Goal: Task Accomplishment & Management: Manage account settings

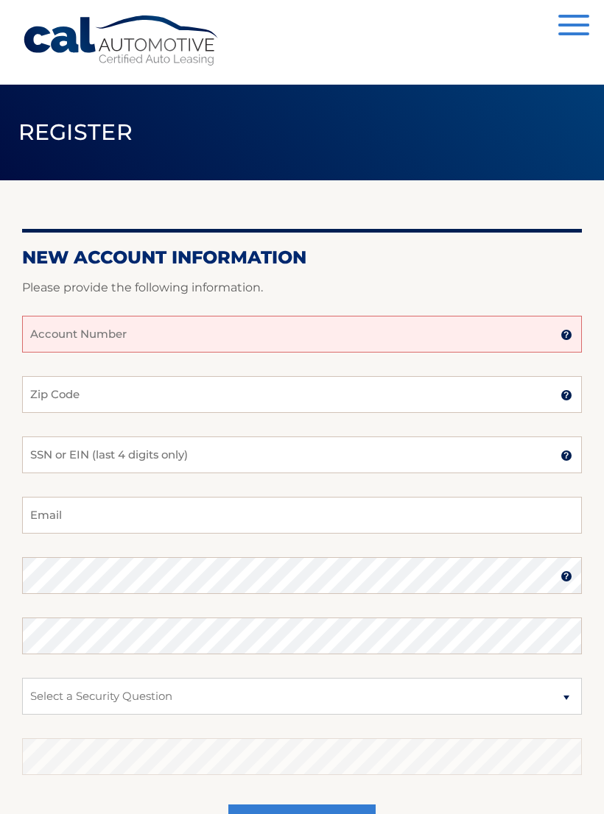
click at [161, 352] on input "Account Number" at bounding box center [302, 334] width 560 height 37
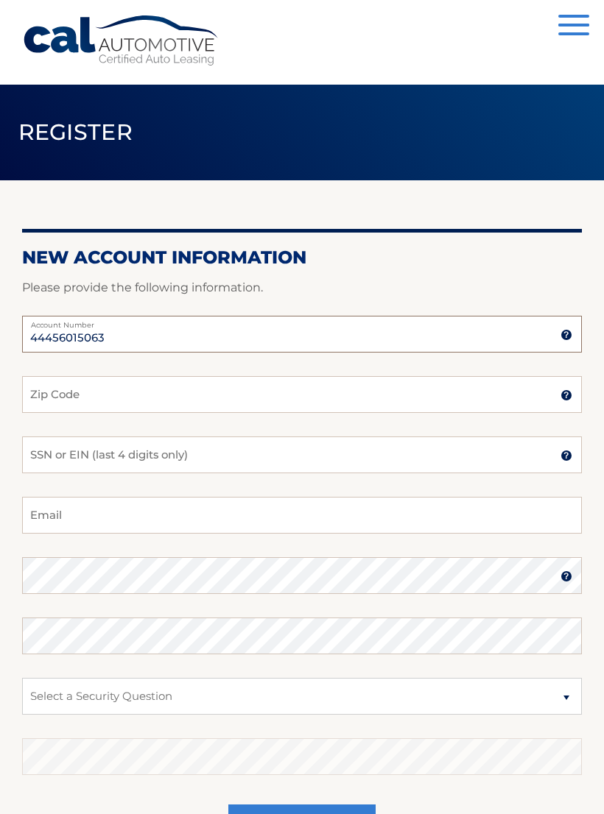
type input "44456015063"
click at [267, 398] on input "Zip Code" at bounding box center [302, 394] width 560 height 37
type input "33411"
click at [267, 462] on input "SSN or EIN (last 4 digits only)" at bounding box center [302, 455] width 560 height 37
type input "3667"
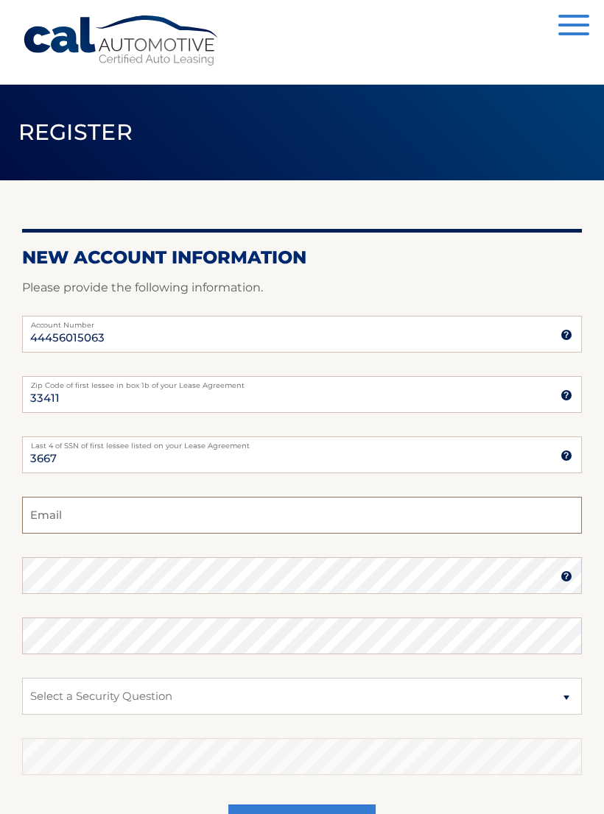
click at [347, 532] on input "Email" at bounding box center [302, 515] width 560 height 37
type input "zandarsio@gmail.com"
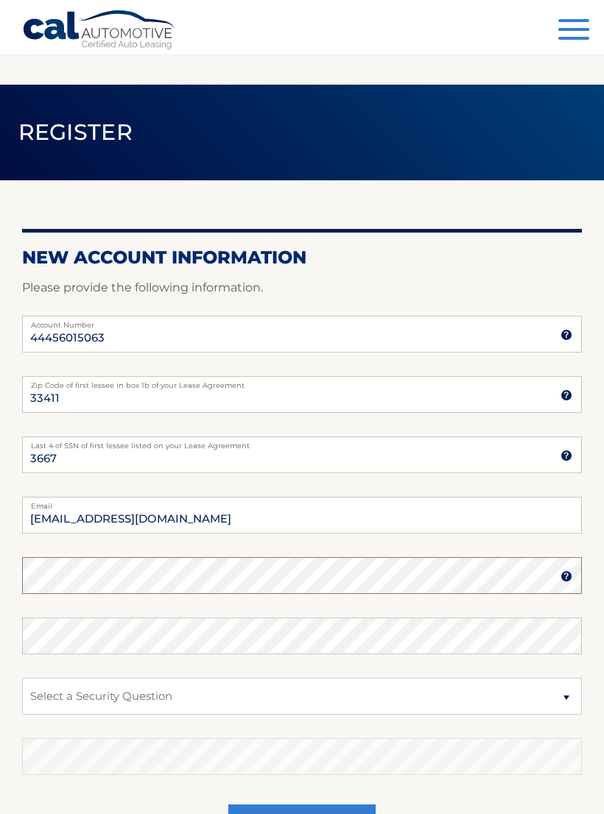
scroll to position [44, 0]
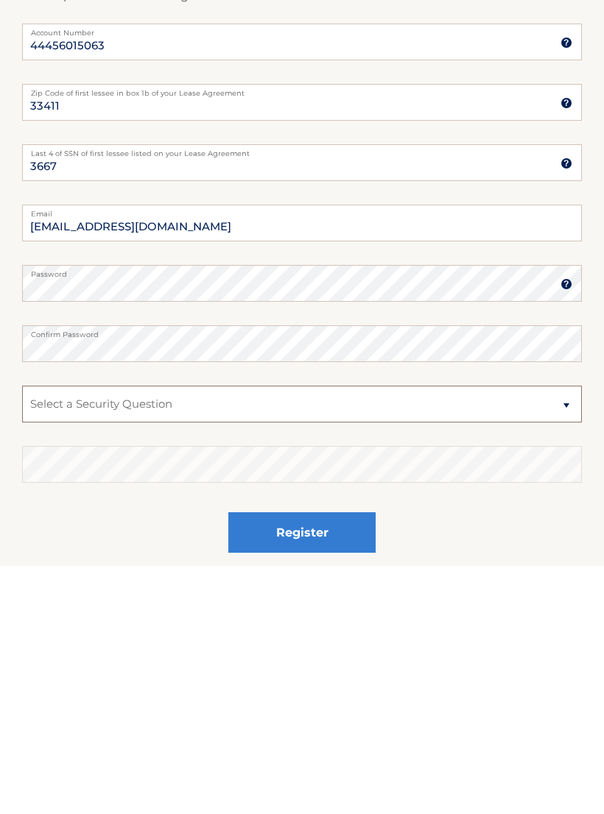
click at [344, 634] on select "Select a Security Question What was the name of your elementary school? What is…" at bounding box center [302, 652] width 560 height 37
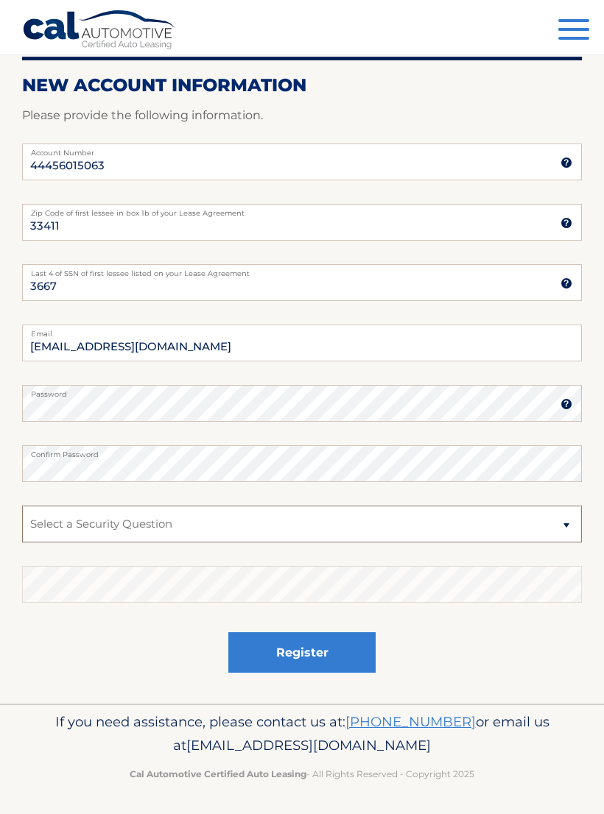
select select "1"
click at [316, 529] on select "Select a Security Question What was the name of your elementary school? What is…" at bounding box center [302, 524] width 560 height 37
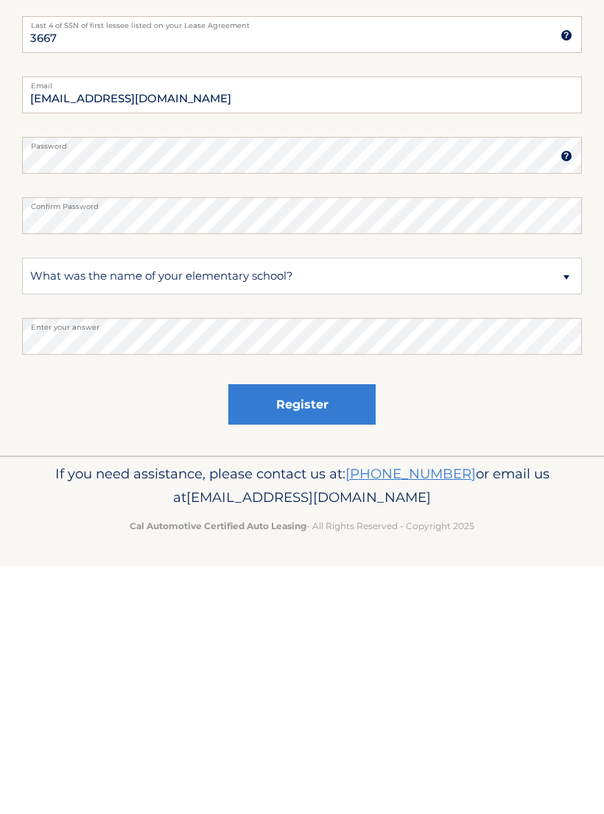
click at [335, 633] on button "Register" at bounding box center [301, 653] width 147 height 40
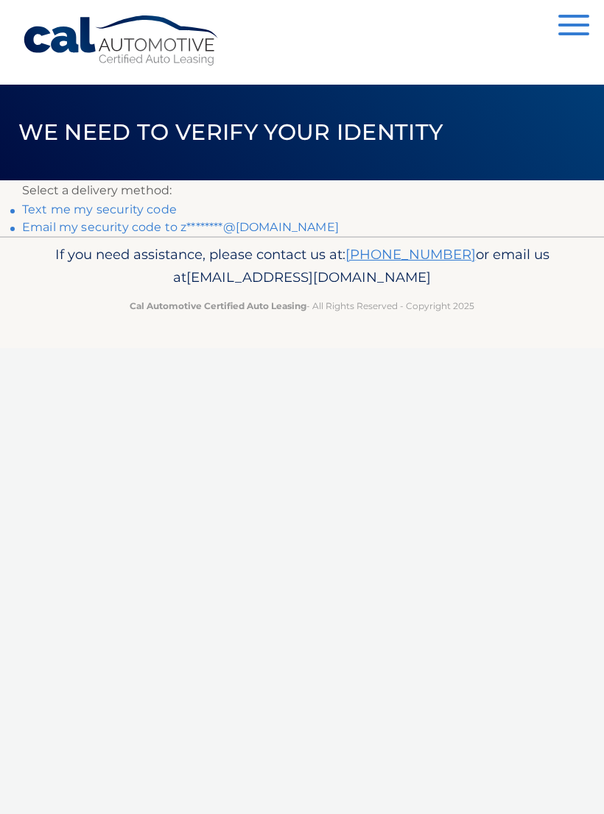
click at [155, 211] on link "Text me my security code" at bounding box center [99, 209] width 155 height 14
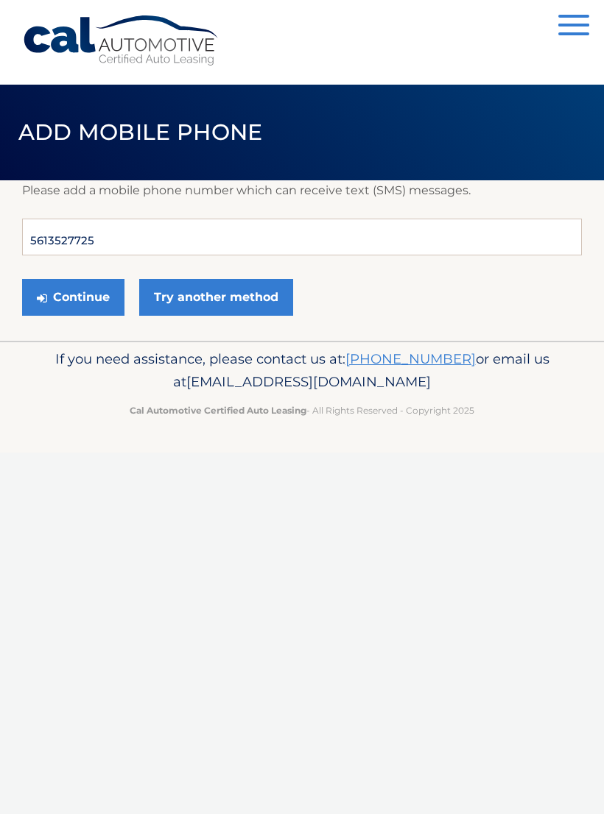
click at [41, 279] on button "Continue" at bounding box center [73, 297] width 102 height 37
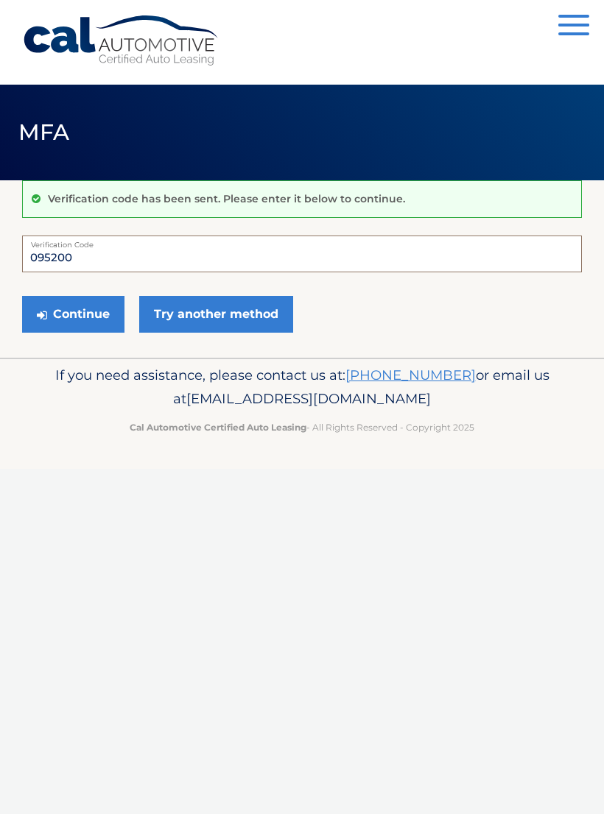
type input "095200"
click at [81, 311] on button "Continue" at bounding box center [73, 314] width 102 height 37
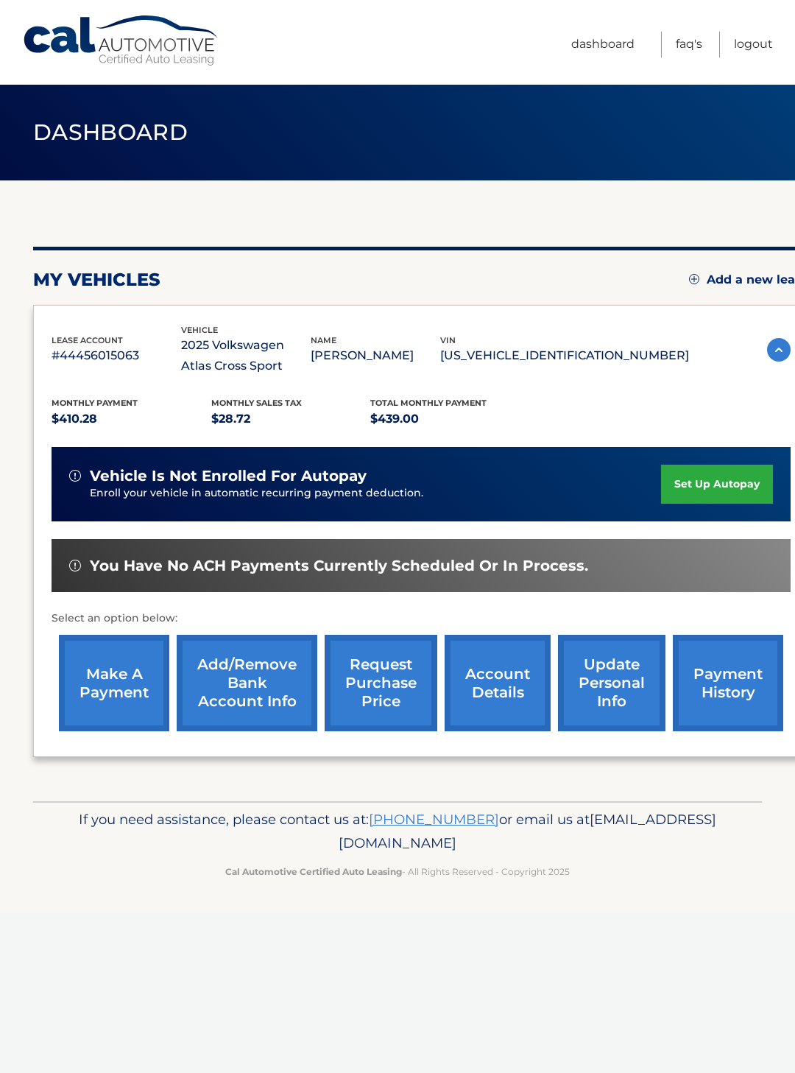
click at [725, 485] on link "set up autopay" at bounding box center [717, 484] width 112 height 39
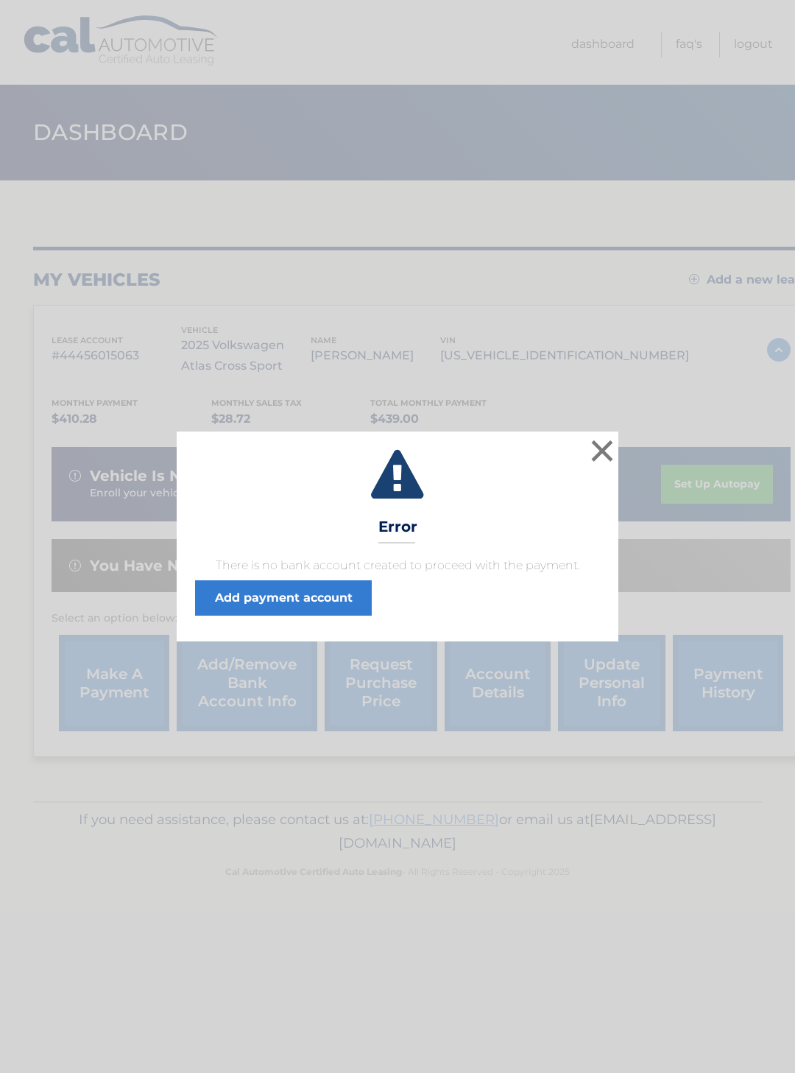
click at [596, 449] on button "×" at bounding box center [602, 450] width 29 height 29
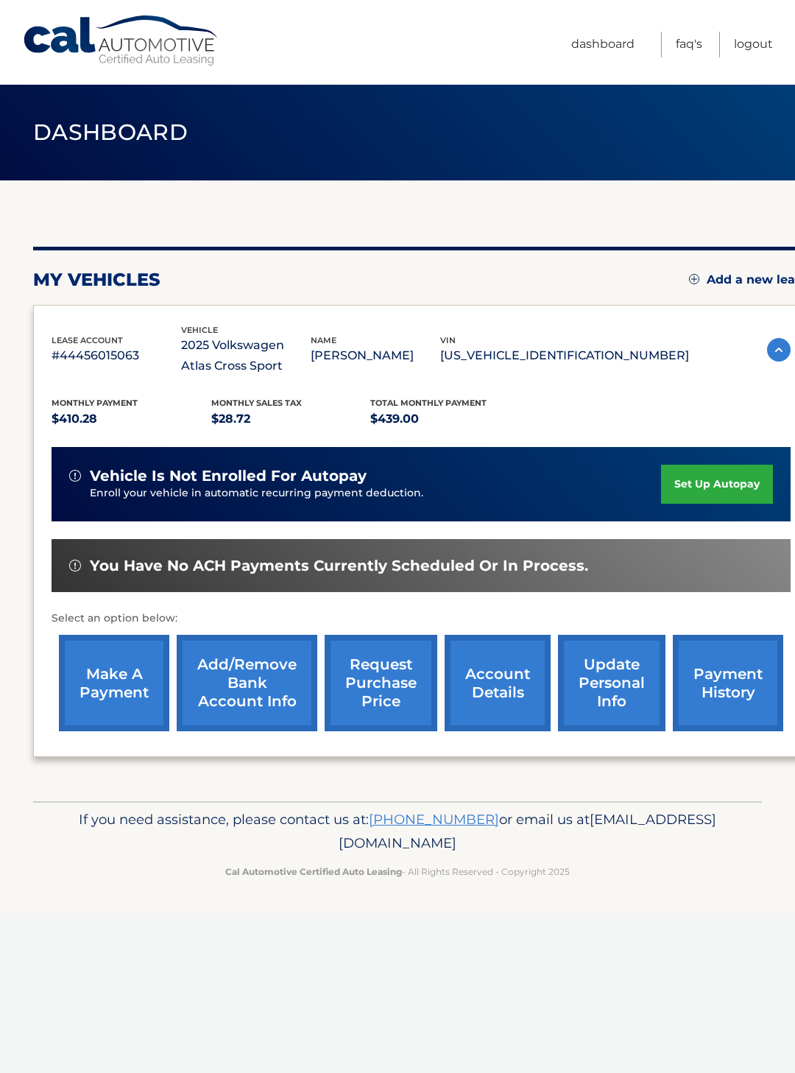
click at [715, 486] on link "set up autopay" at bounding box center [717, 484] width 112 height 39
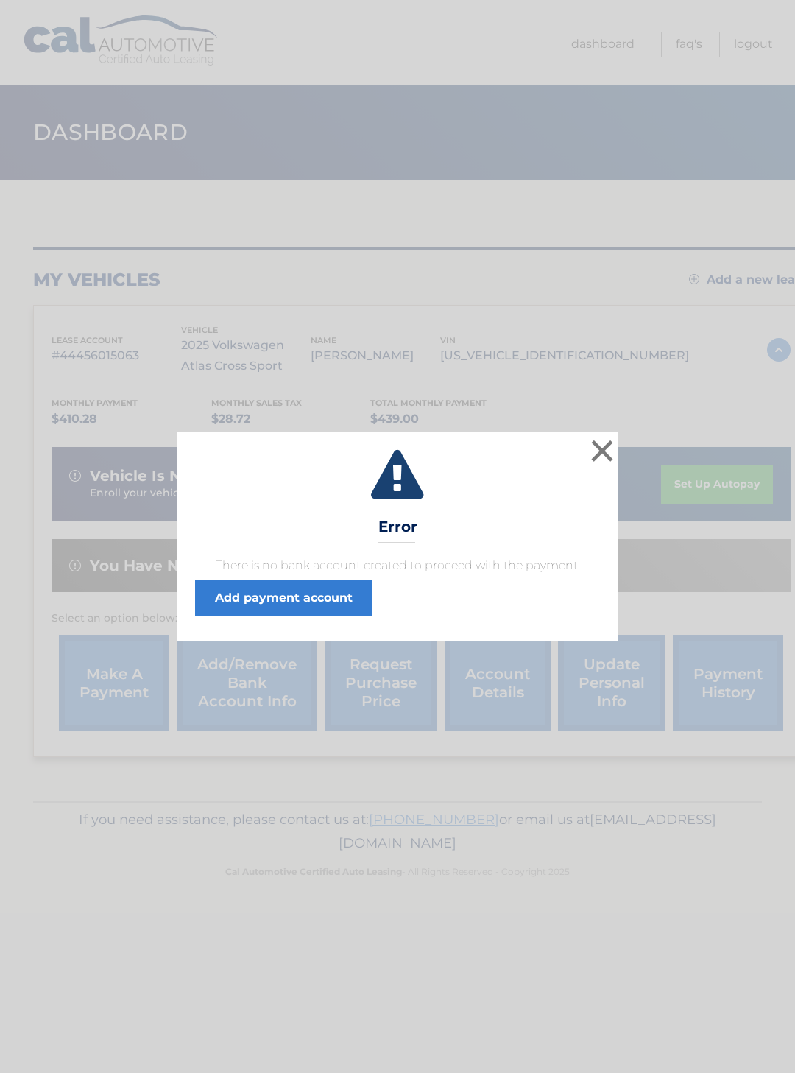
click at [324, 588] on link "Add payment account" at bounding box center [283, 597] width 177 height 35
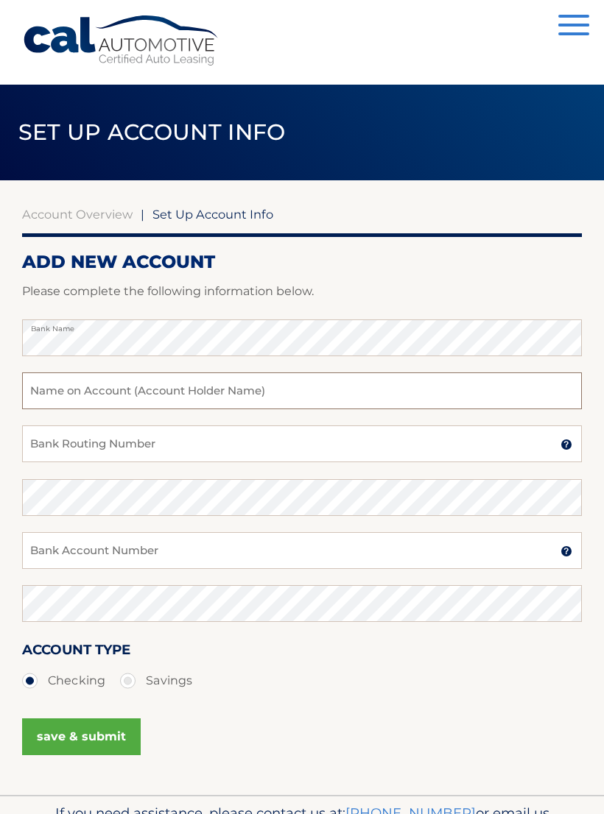
click at [369, 400] on input "text" at bounding box center [302, 391] width 560 height 37
type input "[PERSON_NAME]"
click at [374, 445] on input "Bank Routing Number" at bounding box center [302, 444] width 560 height 37
type input "063100277"
click at [339, 552] on input "Bank Account Number" at bounding box center [302, 550] width 560 height 37
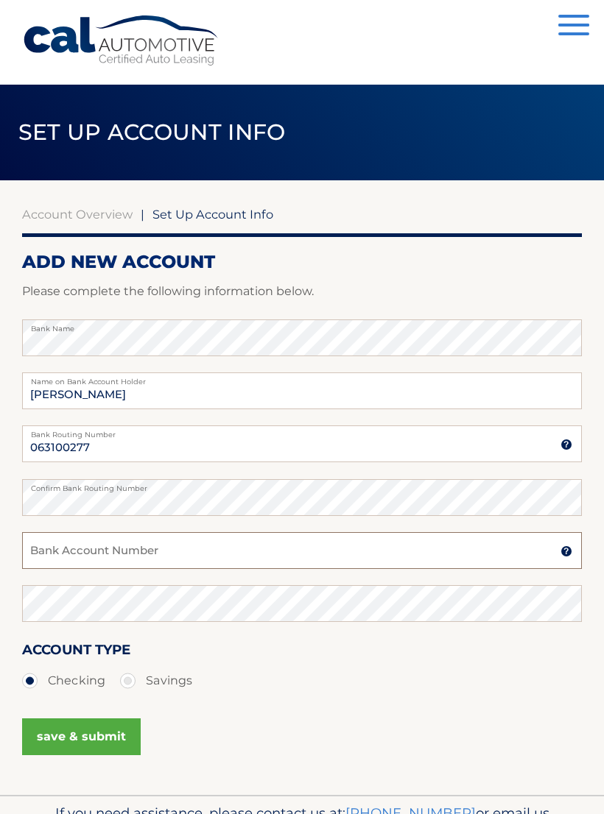
scroll to position [19, 0]
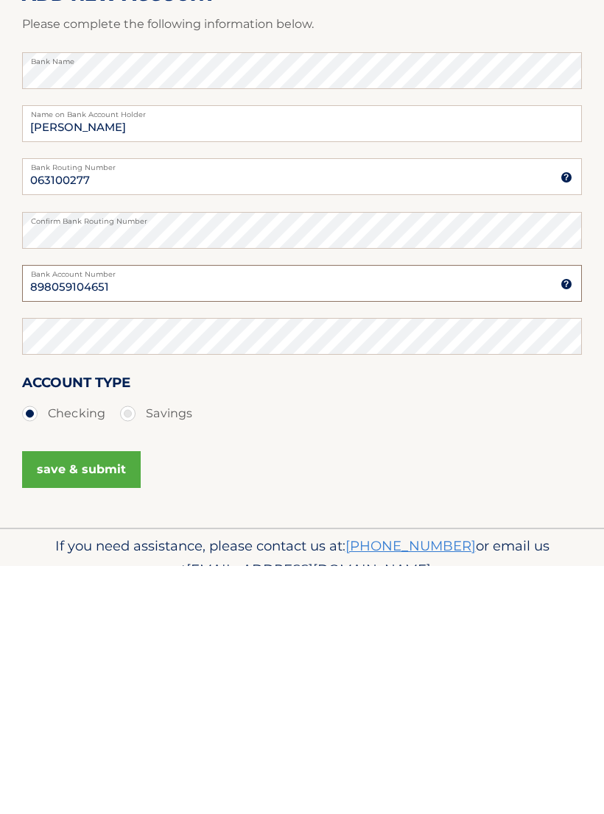
type input "898059104651"
click at [112, 700] on button "save & submit" at bounding box center [81, 718] width 119 height 37
click at [107, 700] on button "save & submit" at bounding box center [81, 718] width 119 height 37
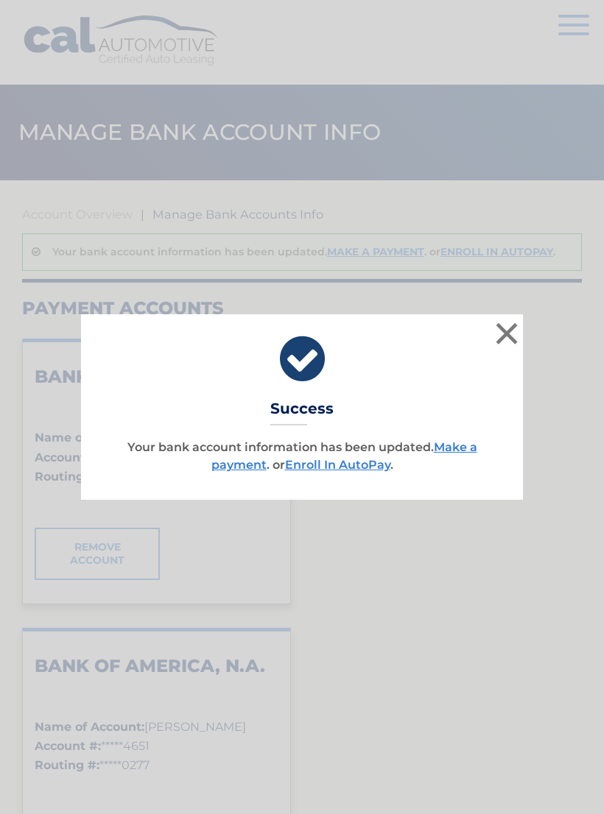
click at [454, 452] on link "Make a payment" at bounding box center [344, 456] width 266 height 32
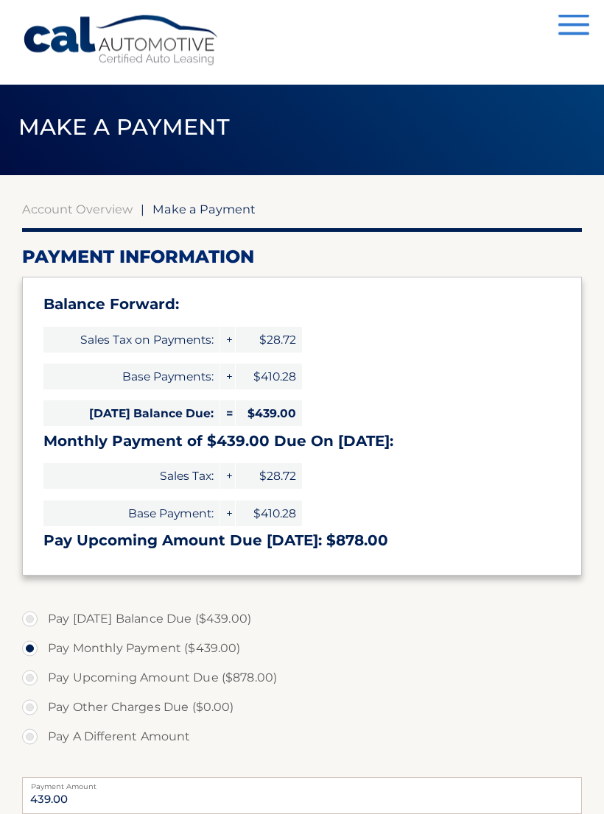
scroll to position [5, 0]
click at [235, 616] on label "Pay Today's Balance Due ($439.00)" at bounding box center [302, 619] width 560 height 29
click at [43, 616] on input "Pay Today's Balance Due ($439.00)" at bounding box center [35, 617] width 15 height 24
radio input "true"
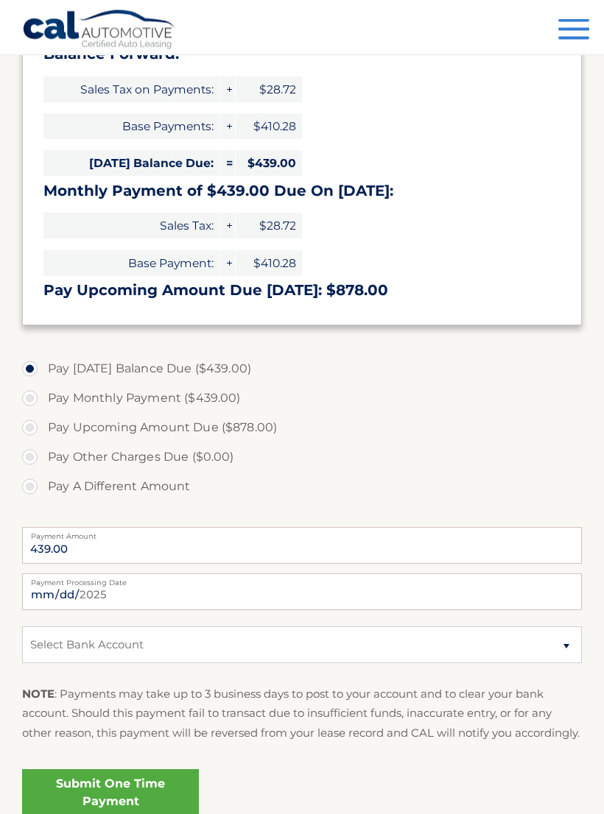
scroll to position [272, 0]
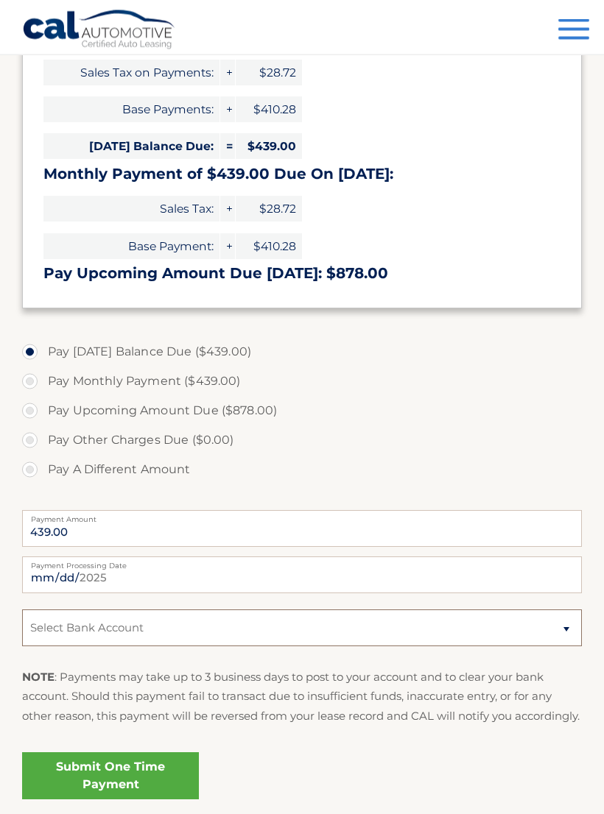
click at [420, 631] on select "Select Bank Account Checking BANK OF AMERICA, N.A. *****4651 Checking BANK OF A…" at bounding box center [302, 628] width 560 height 37
select select "NWI5MDUwYzUtNjc2ZC00OTI5LWFjY2QtMTcwOGNkNmMzM2Jm"
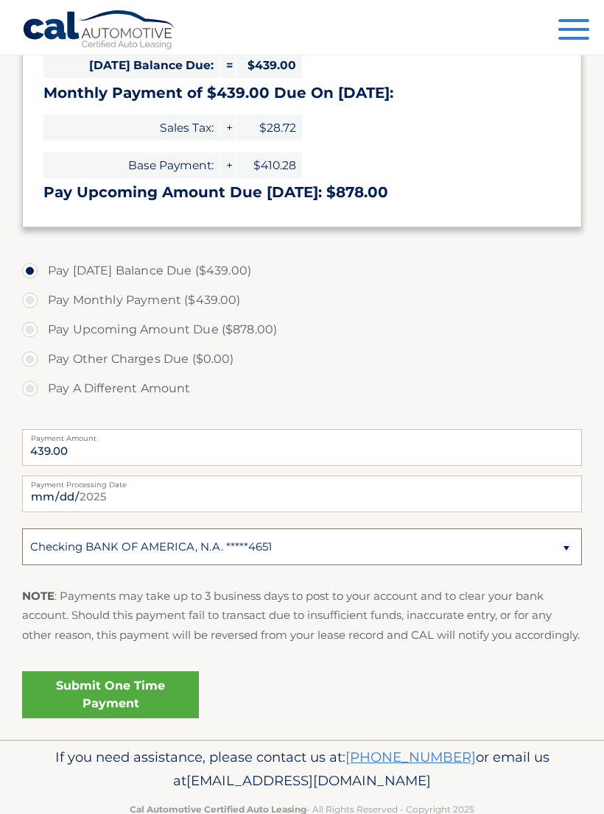
scroll to position [383, 0]
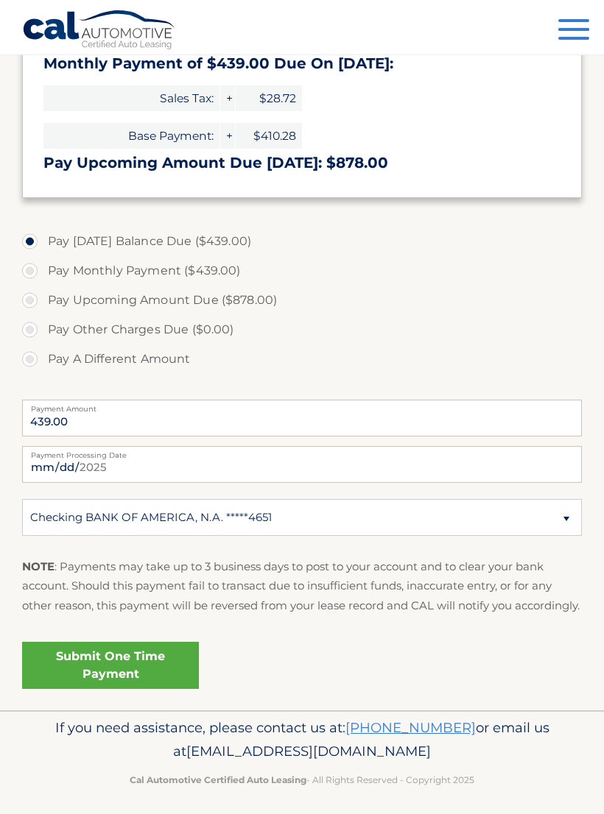
click at [149, 671] on link "Submit One Time Payment" at bounding box center [110, 665] width 177 height 47
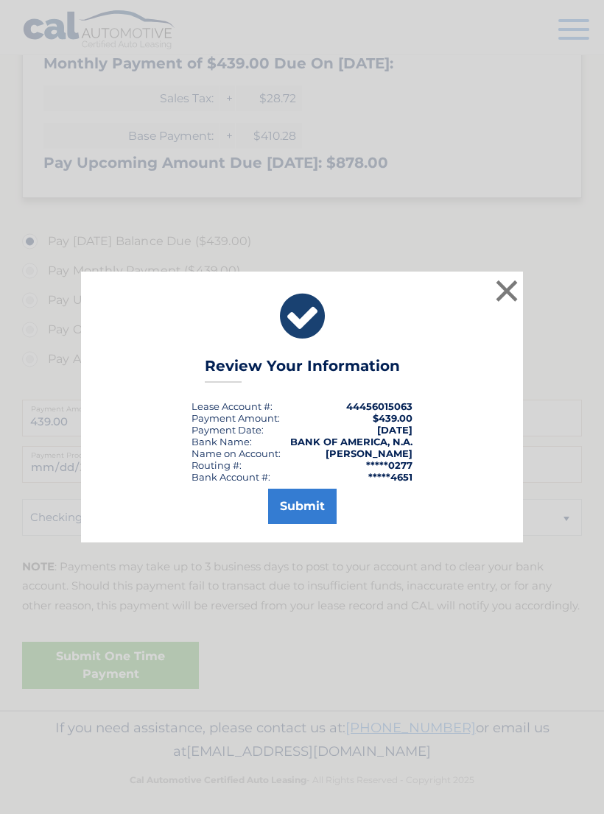
click at [310, 515] on button "Submit" at bounding box center [302, 506] width 68 height 35
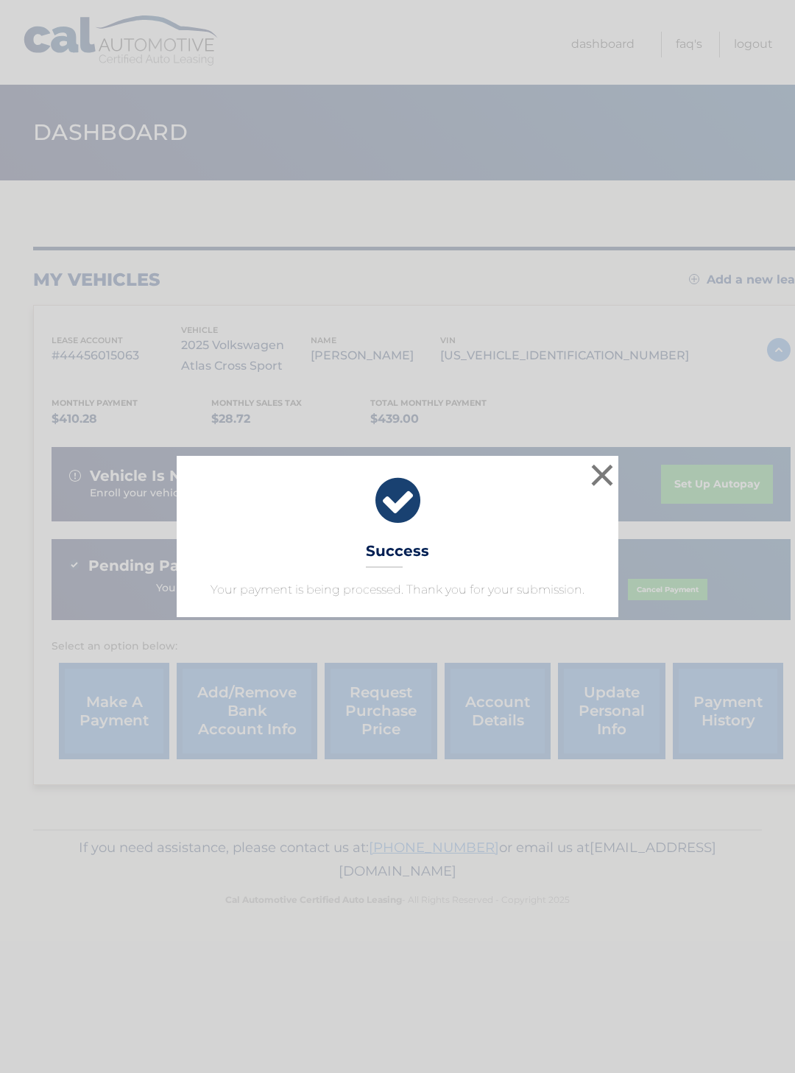
click at [594, 473] on button "×" at bounding box center [602, 474] width 29 height 29
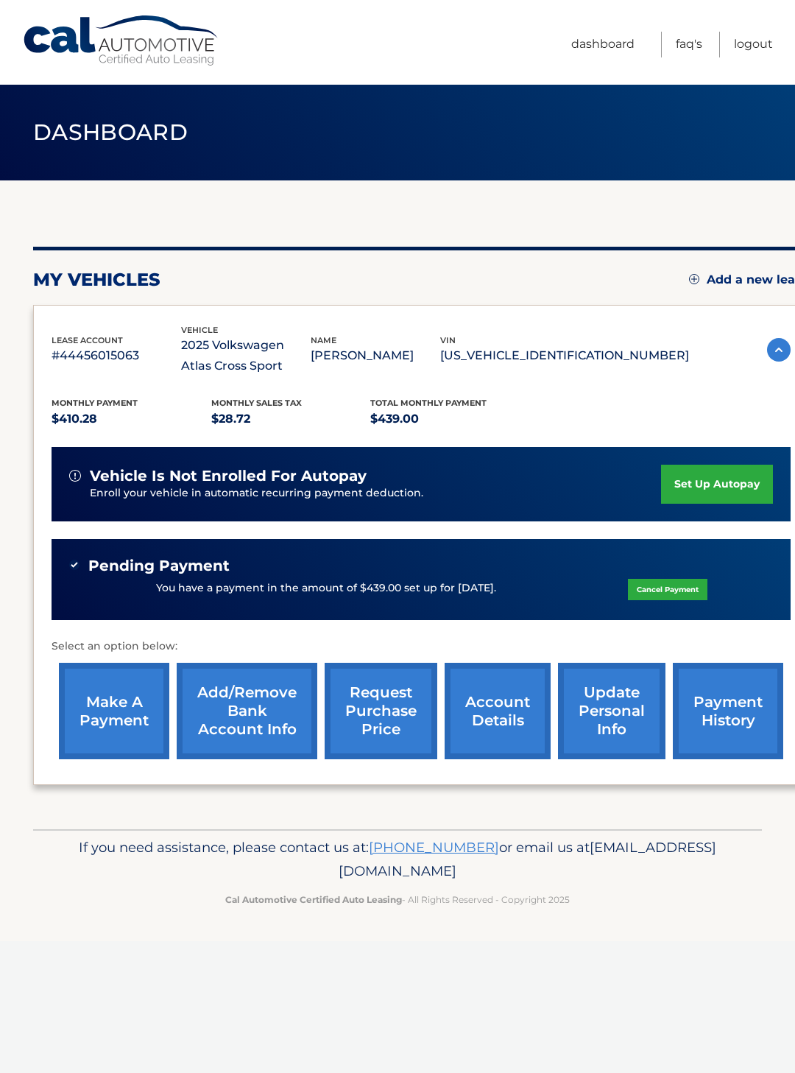
click at [735, 476] on link "set up autopay" at bounding box center [717, 484] width 112 height 39
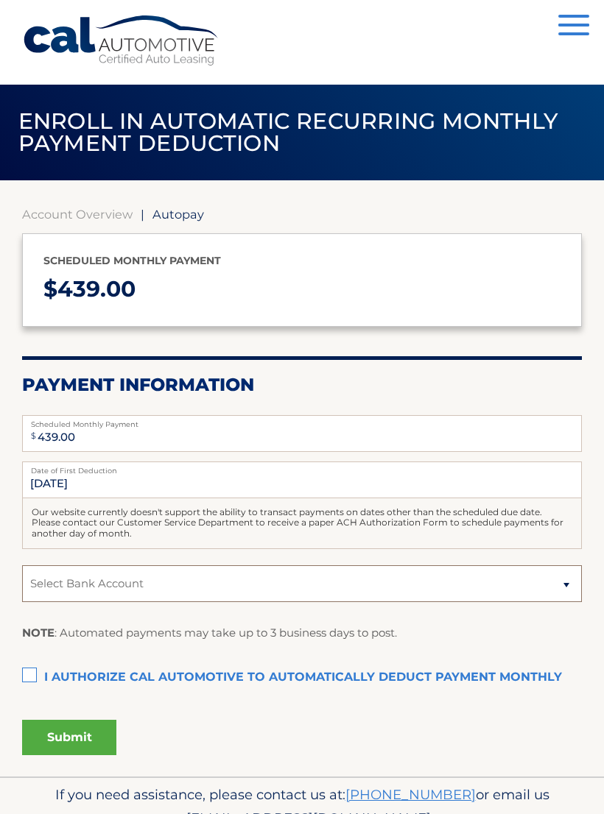
click at [430, 594] on select "Select Bank Account Checking BANK OF AMERICA, N.A. *****4651 Checking BANK OF A…" at bounding box center [302, 584] width 560 height 37
select select "NWI5MDUwYzUtNjc2ZC00OTI5LWFjY2QtMTcwOGNkNmMzM2Jm"
click at [30, 672] on label "I authorize cal automotive to automatically deduct payment monthly This checkbo…" at bounding box center [302, 677] width 560 height 29
click at [0, 0] on input "I authorize cal automotive to automatically deduct payment monthly This checkbo…" at bounding box center [0, 0] width 0 height 0
click at [94, 739] on button "Submit" at bounding box center [69, 737] width 94 height 35
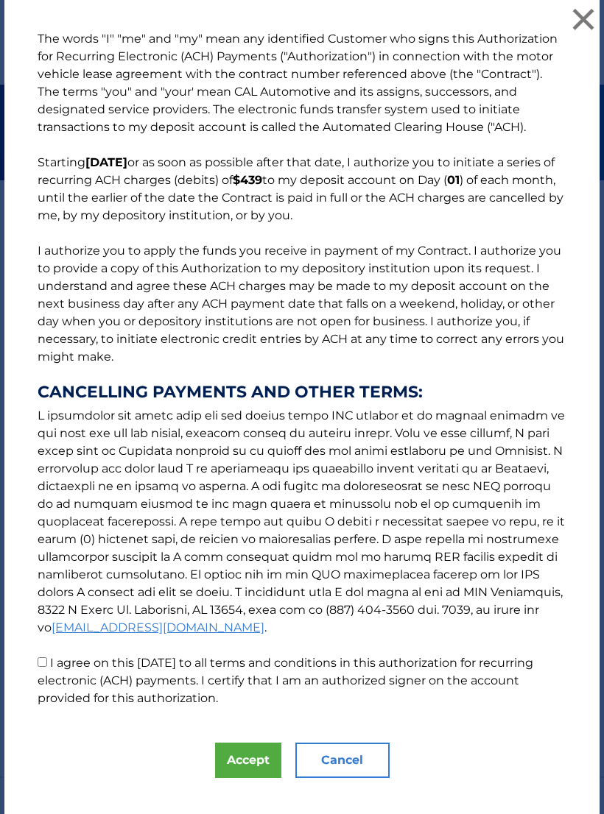
click at [247, 749] on button "Accept" at bounding box center [248, 760] width 66 height 35
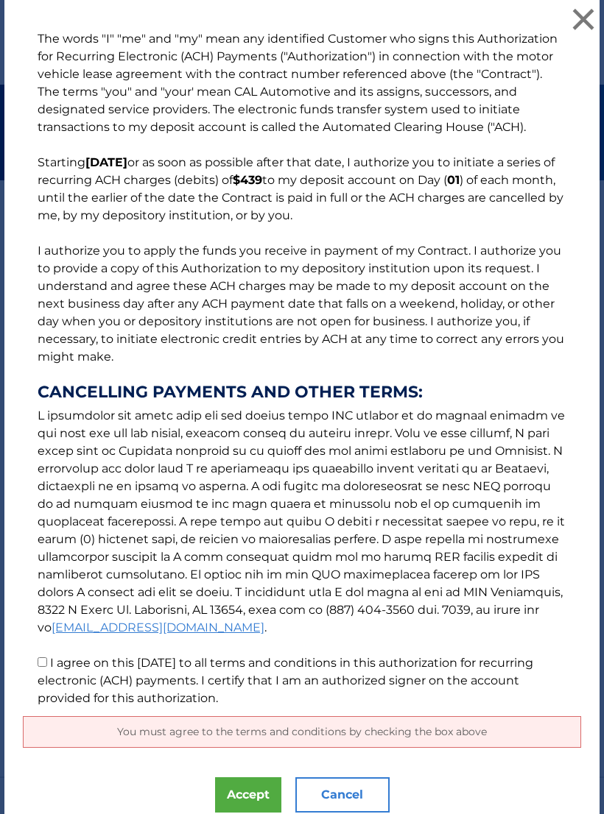
click at [44, 658] on input "I agree on this [DATE] to all terms and conditions in this authorization for re…" at bounding box center [43, 663] width 10 height 10
checkbox input "true"
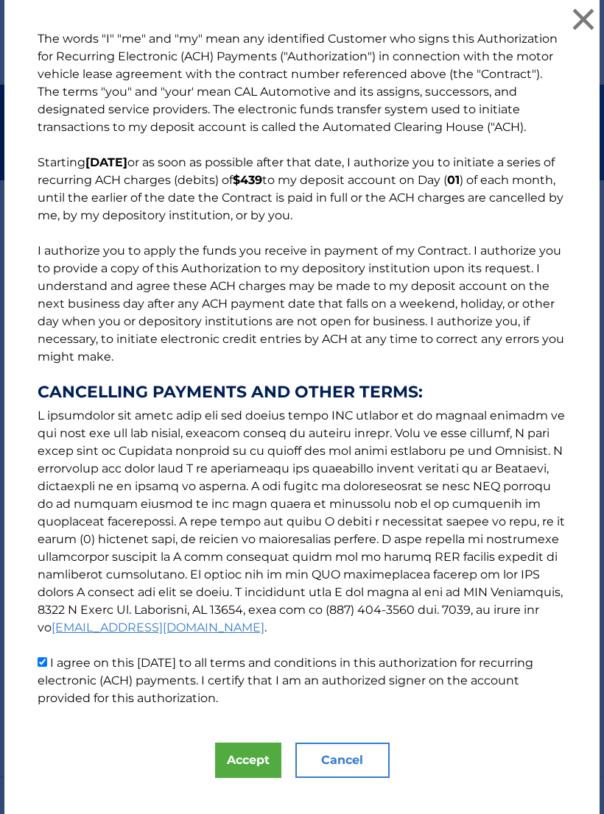
click at [256, 758] on button "Accept" at bounding box center [248, 760] width 66 height 35
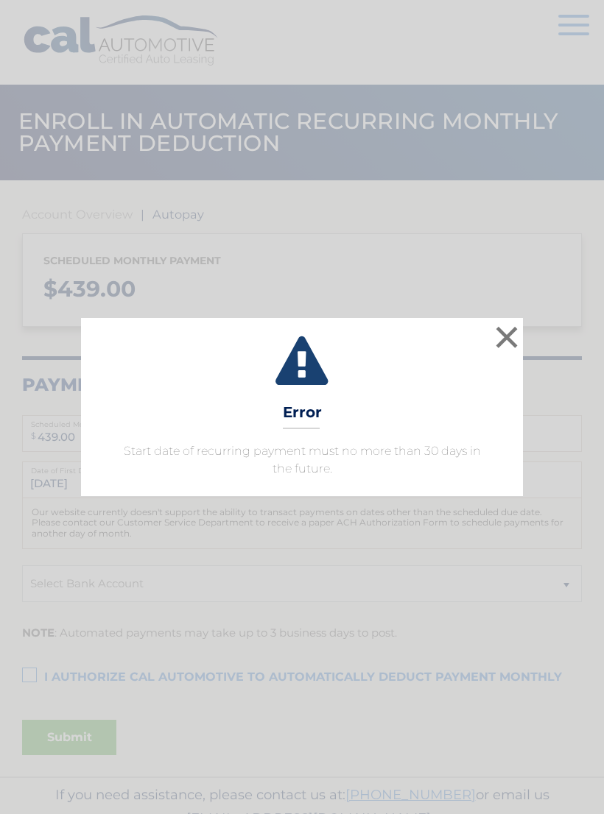
click at [504, 337] on button "×" at bounding box center [506, 337] width 29 height 29
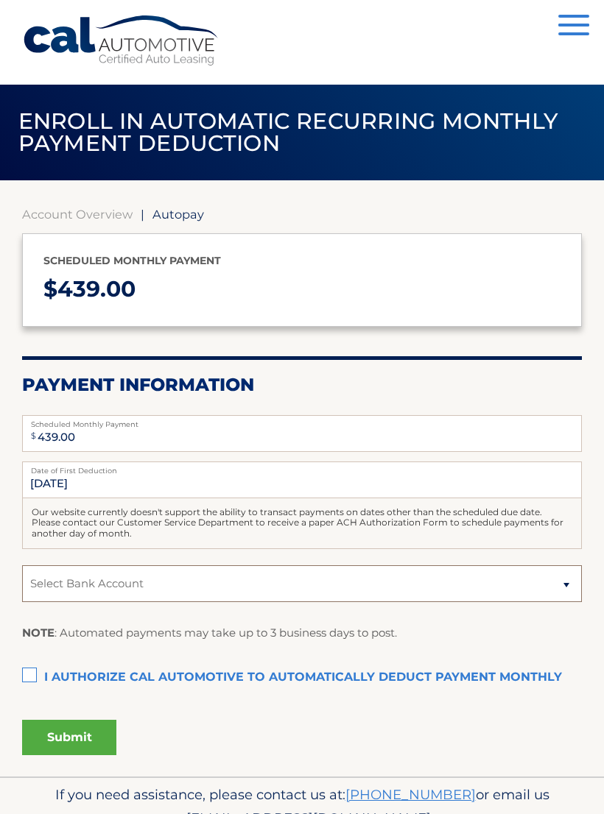
click at [455, 588] on select "Select Bank Account Checking BANK OF AMERICA, N.A. *****4651 Checking BANK OF A…" at bounding box center [302, 584] width 560 height 37
select select "NWI5MDUwYzUtNjc2ZC00OTI5LWFjY2QtMTcwOGNkNmMzM2Jm"
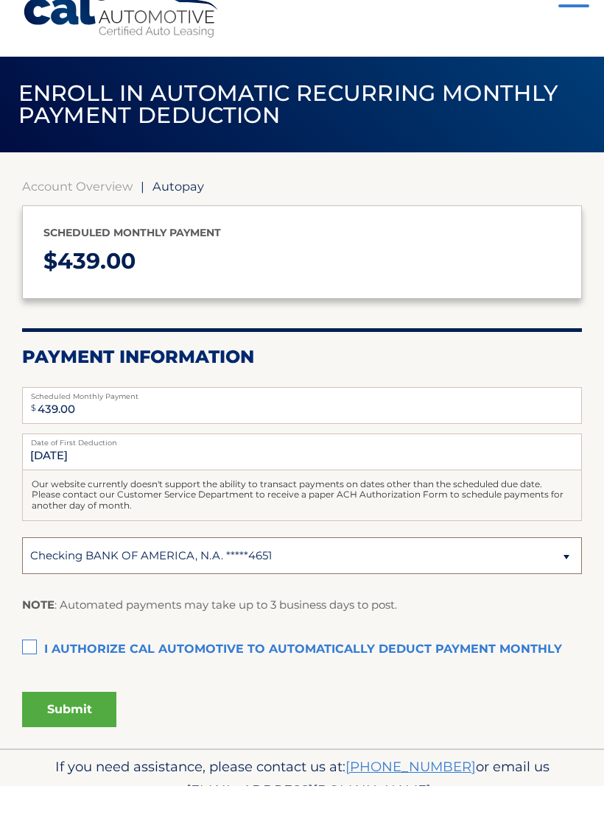
scroll to position [30, 0]
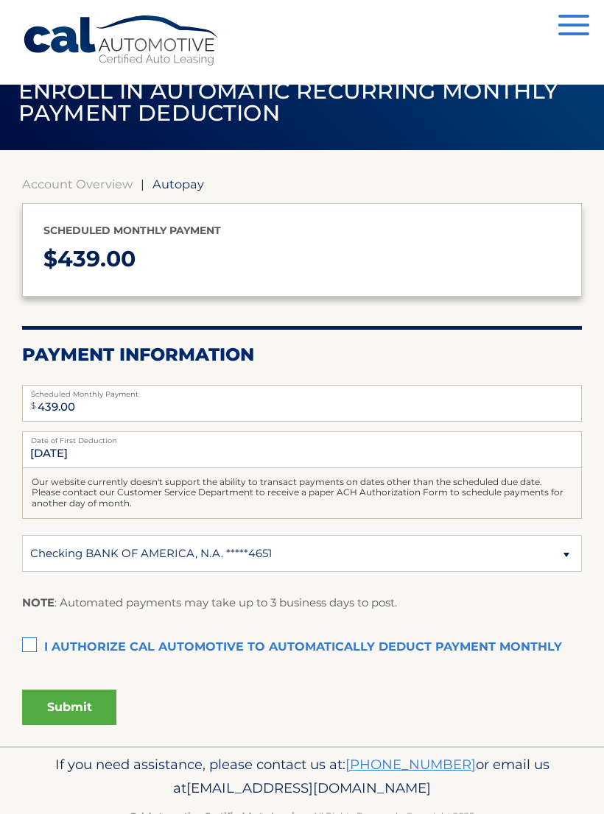
click at [28, 647] on label "I authorize cal automotive to automatically deduct payment monthly This checkbo…" at bounding box center [302, 647] width 560 height 29
click at [0, 0] on input "I authorize cal automotive to automatically deduct payment monthly This checkbo…" at bounding box center [0, 0] width 0 height 0
click at [62, 695] on button "Submit" at bounding box center [69, 707] width 94 height 35
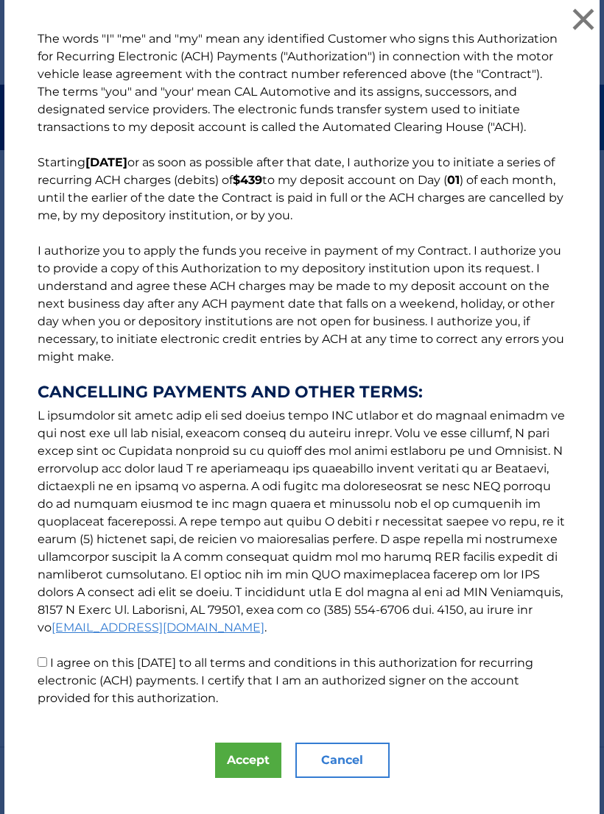
scroll to position [47, 0]
click at [47, 661] on input "I agree on this [DATE] to all terms and conditions in this authorization for re…" at bounding box center [43, 663] width 10 height 10
checkbox input "true"
click at [248, 762] on button "Accept" at bounding box center [248, 760] width 66 height 35
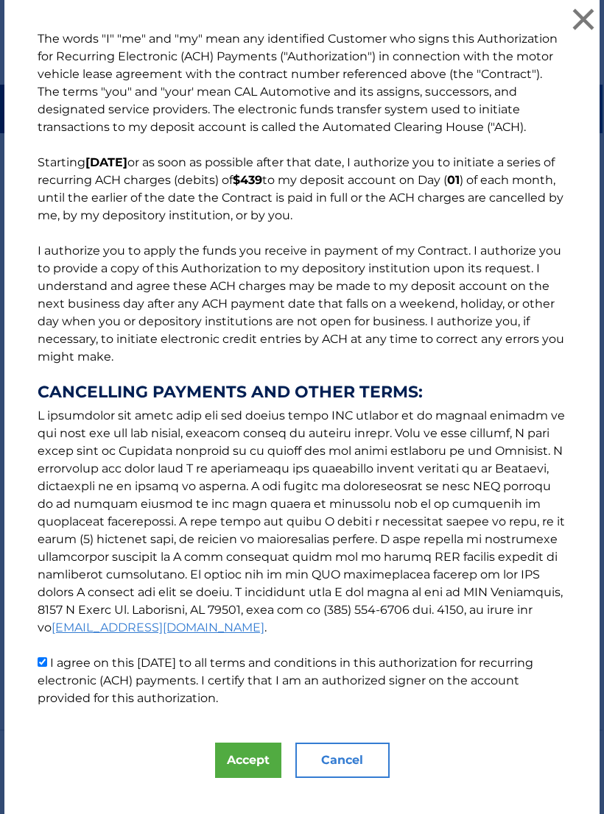
scroll to position [6, 1]
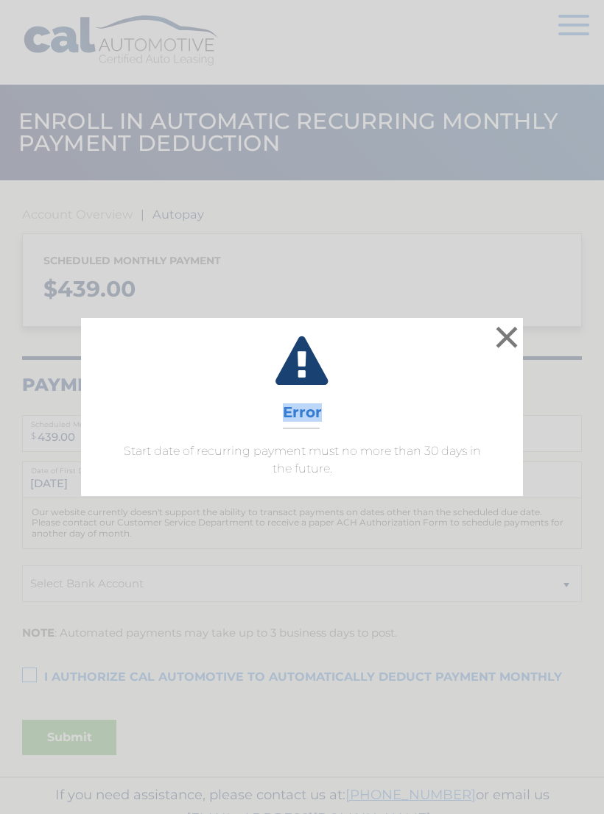
click at [218, 716] on div "× Error Start date of recurring payment must no more than 30 days in the future…" at bounding box center [302, 407] width 604 height 814
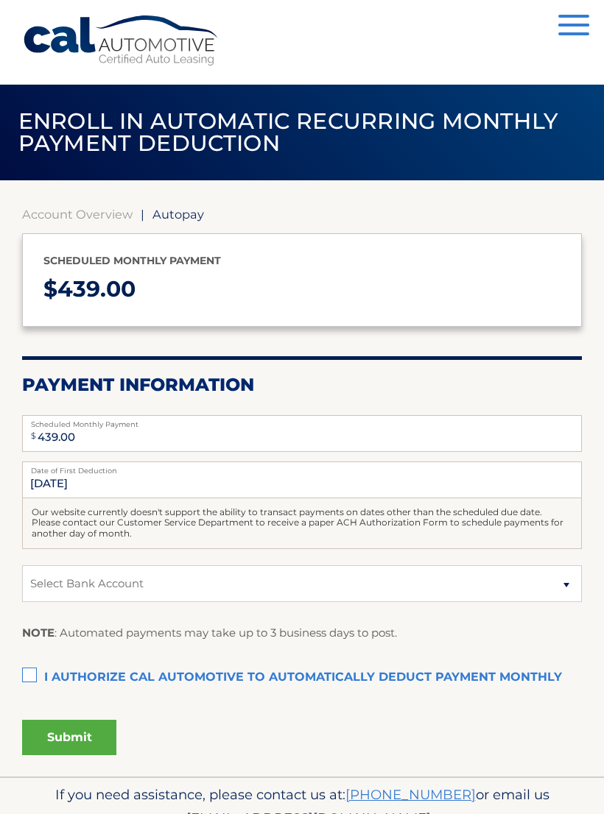
click at [71, 237] on div "Scheduled monthly payment $ 439.00" at bounding box center [302, 280] width 560 height 94
click at [67, 202] on div "Account Overview | Autopay Scheduled monthly payment $ 439.00 Payment Informati…" at bounding box center [302, 478] width 560 height 596
click at [85, 216] on link "Account Overview" at bounding box center [77, 214] width 110 height 15
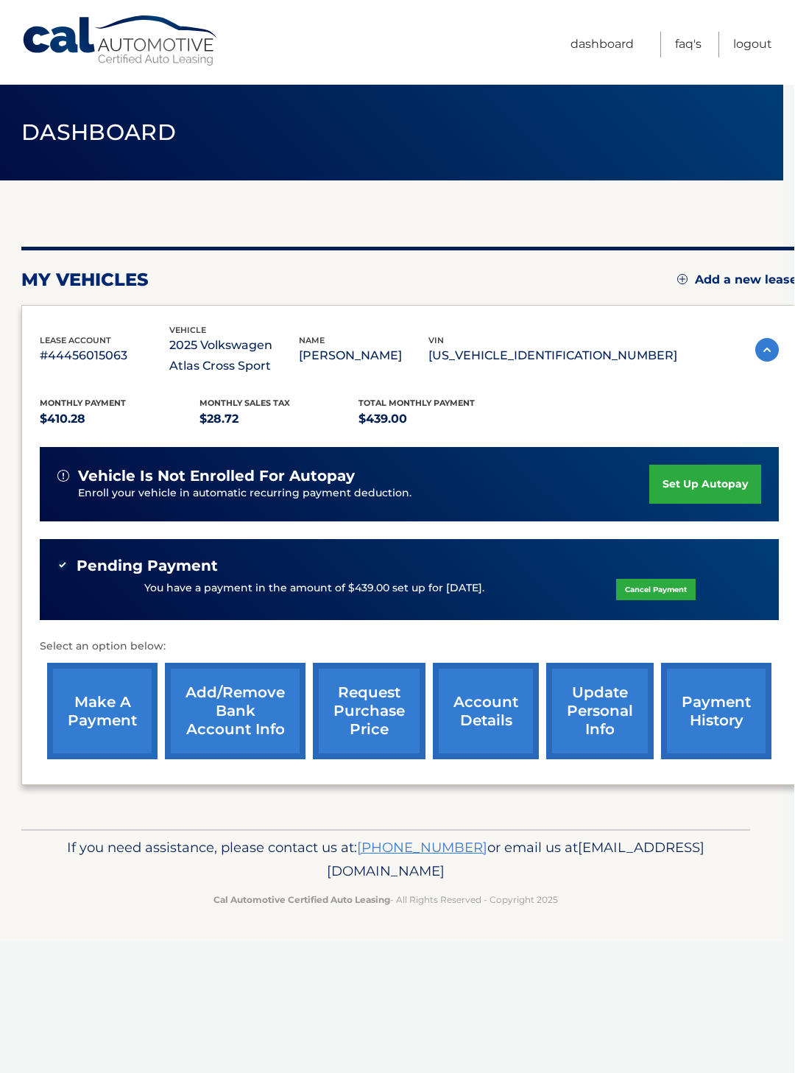
scroll to position [0, 10]
